Goal: Transaction & Acquisition: Purchase product/service

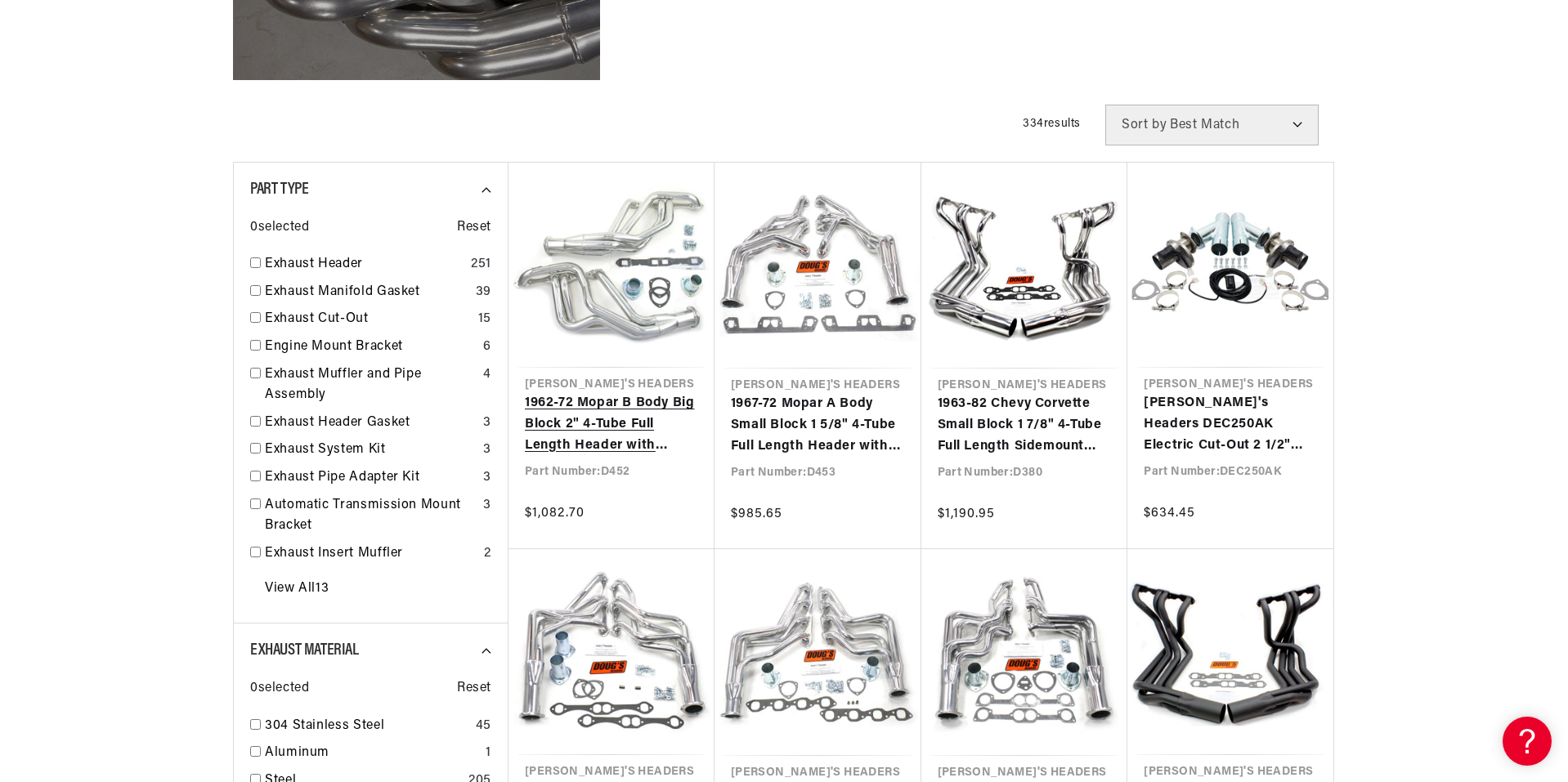
scroll to position [0, 495]
click at [612, 422] on link "1962-72 Mopar B Body Big Block 2" 4-Tube Full Length Header with Metallic Ceram…" at bounding box center [611, 425] width 173 height 63
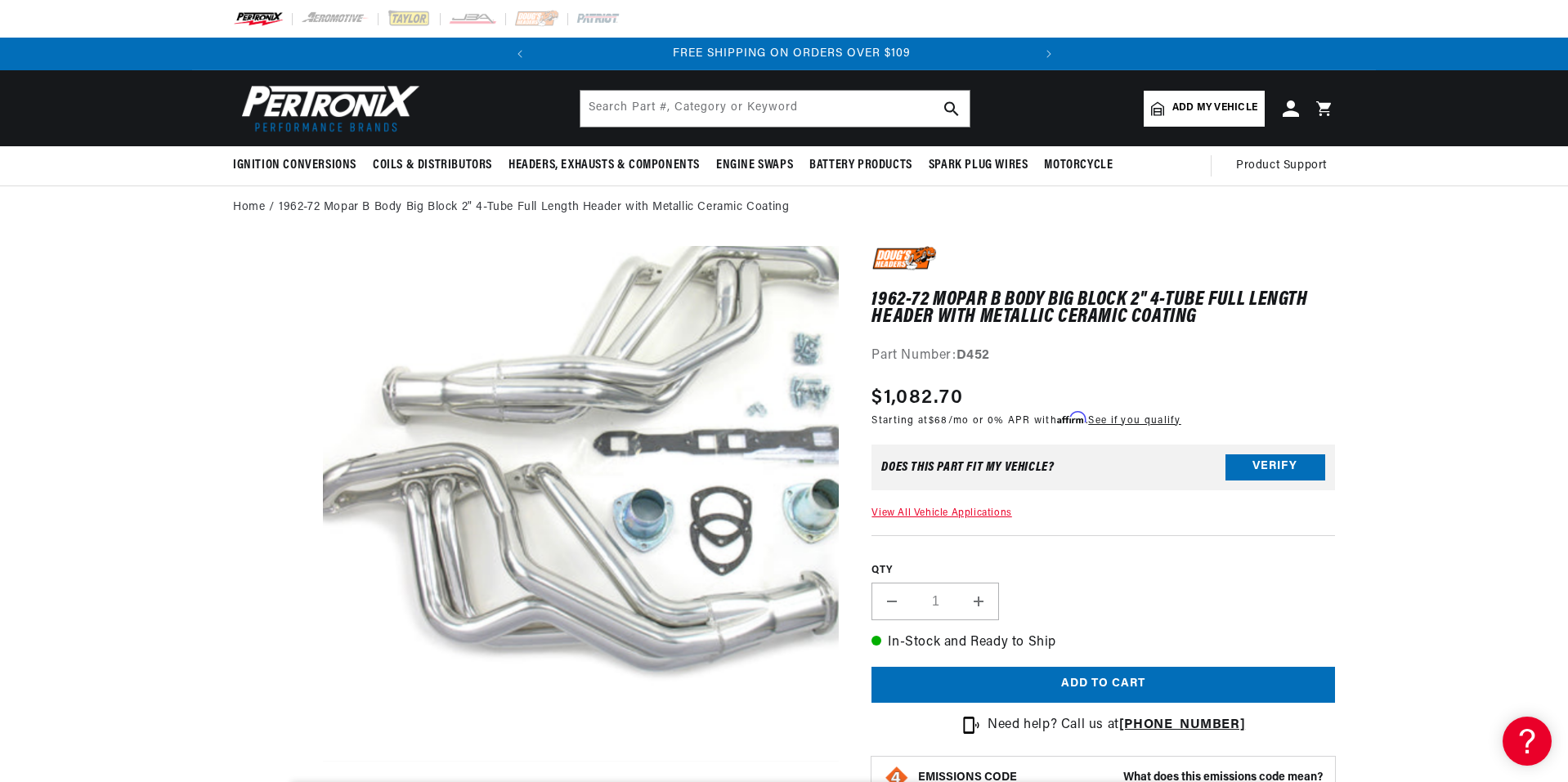
scroll to position [0, 495]
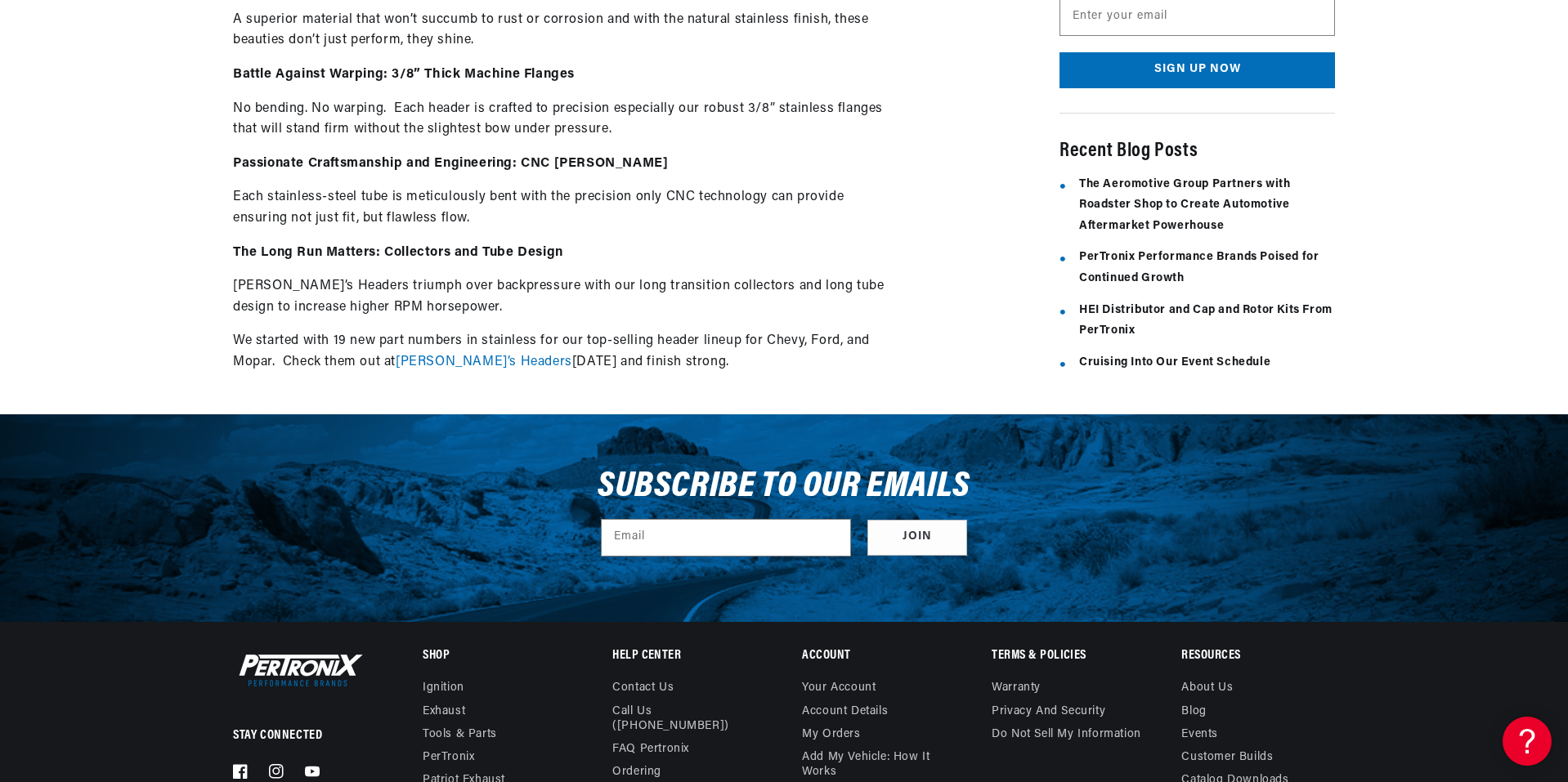
scroll to position [0, 495]
